Goal: Check status: Check status

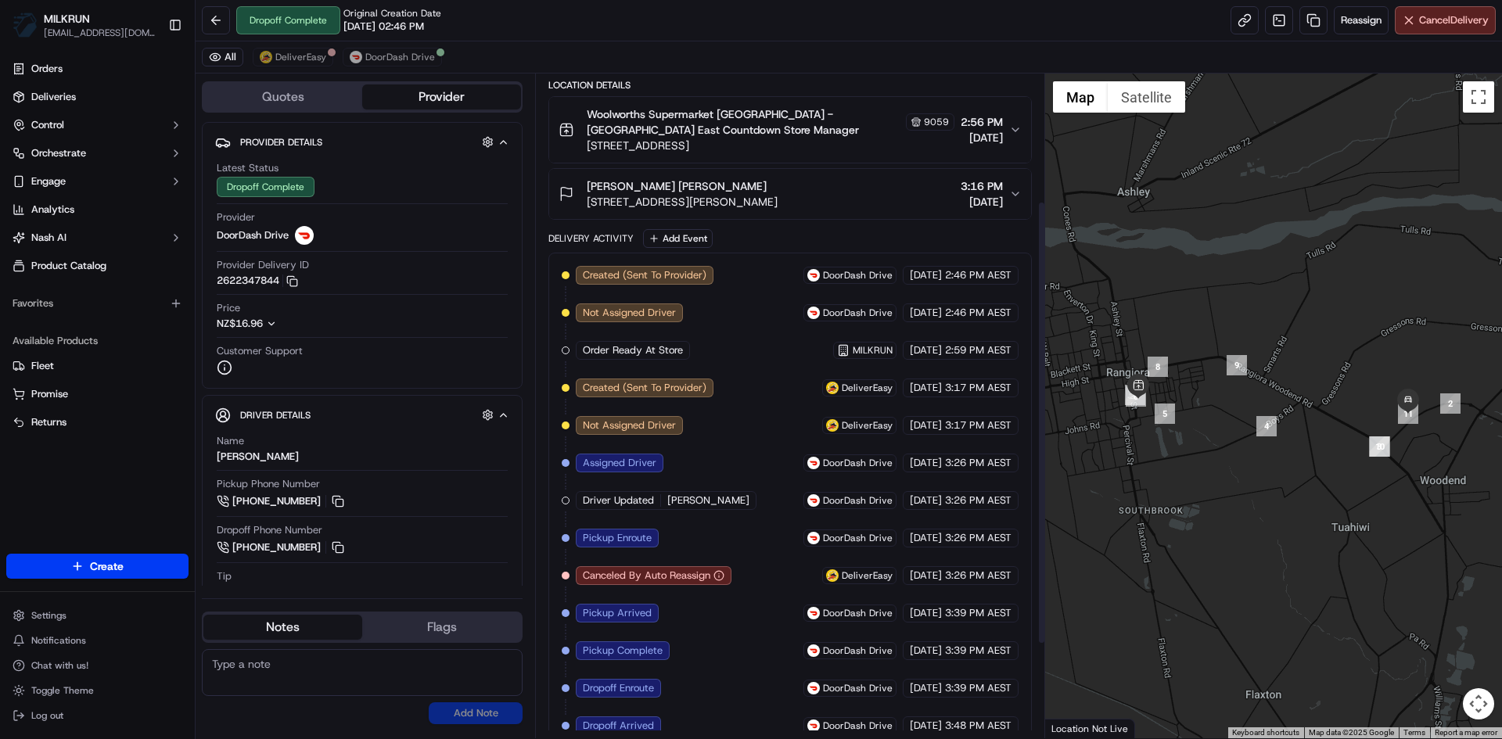
scroll to position [330, 0]
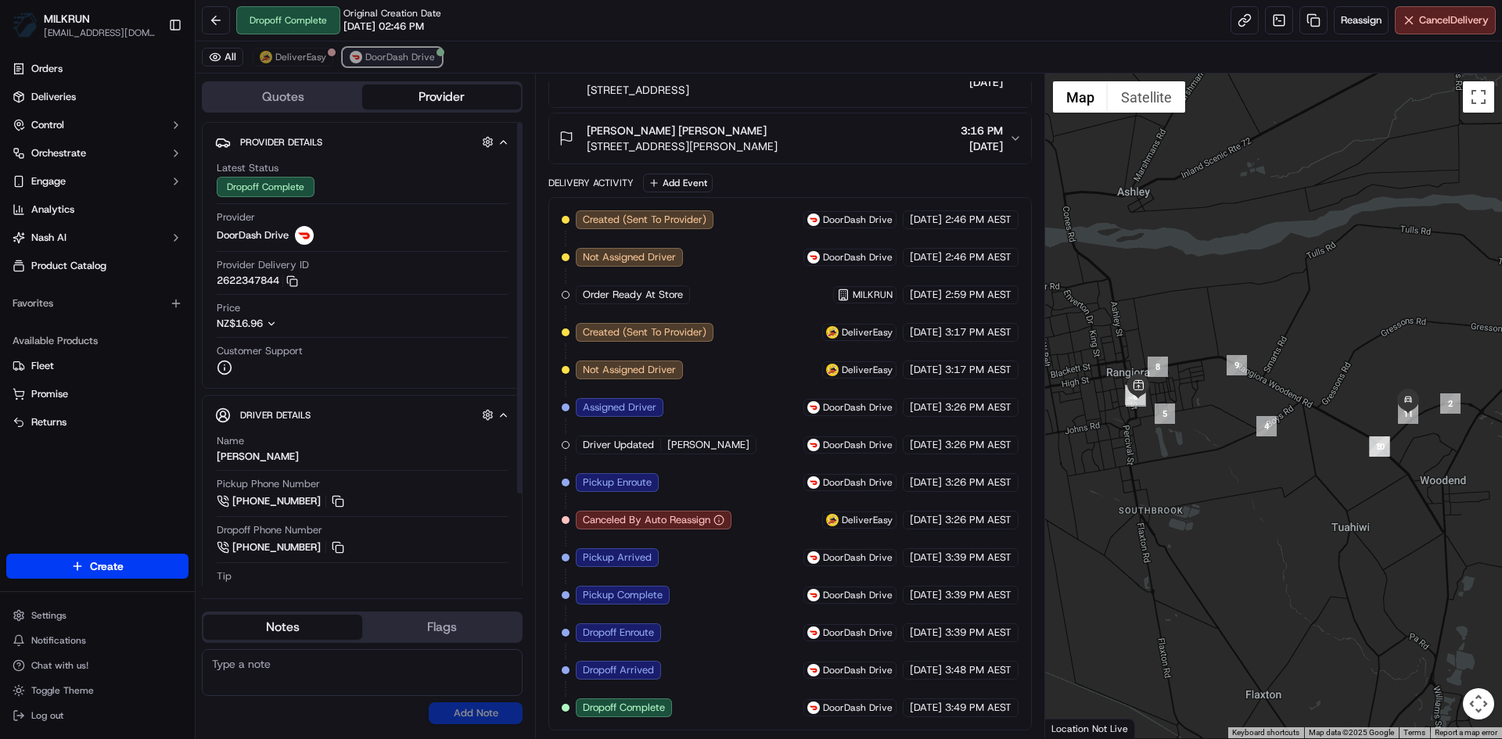
click at [407, 59] on span "DoorDash Drive" at bounding box center [400, 57] width 70 height 13
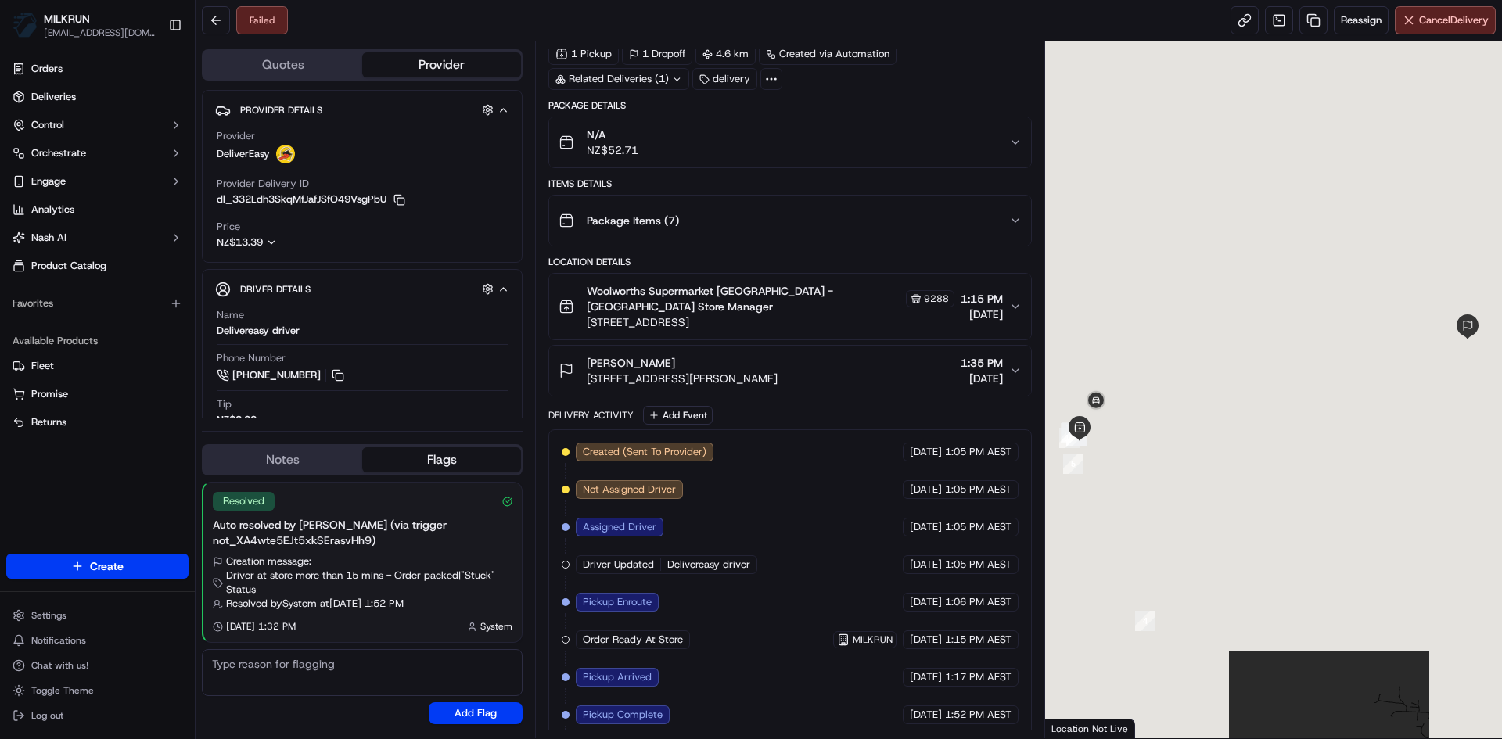
scroll to position [110, 0]
